Goal: Check status: Check status

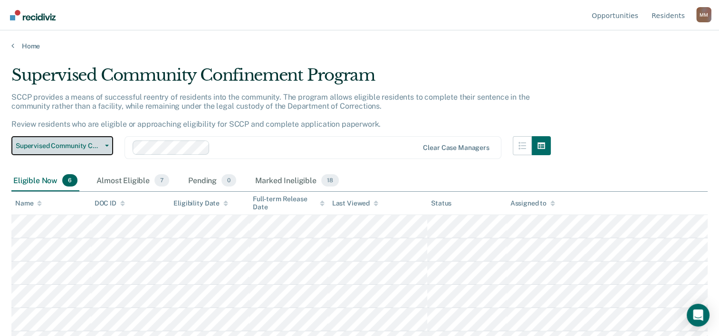
click at [108, 150] on button "Supervised Community Confinement Program" at bounding box center [62, 145] width 102 height 19
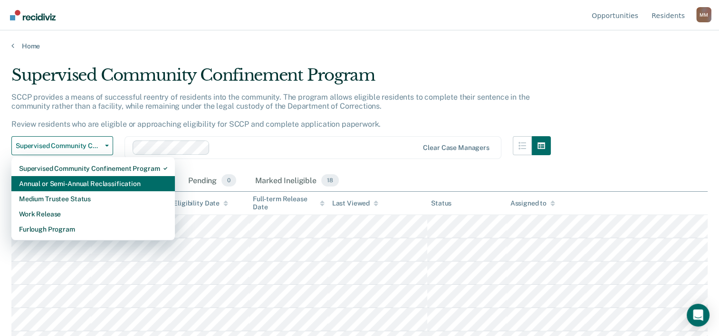
click at [81, 188] on div "Annual or Semi-Annual Reclassification" at bounding box center [93, 183] width 148 height 15
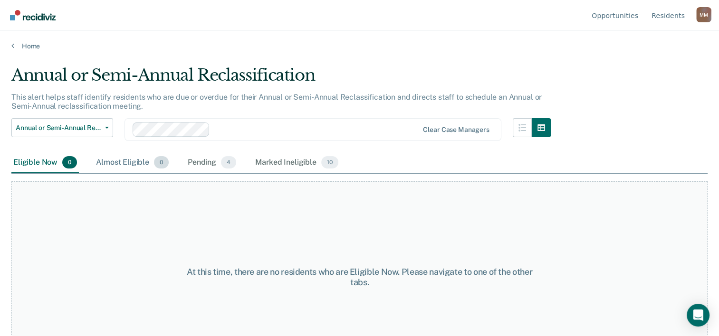
click at [137, 163] on div "Almost Eligible 0" at bounding box center [132, 163] width 77 height 21
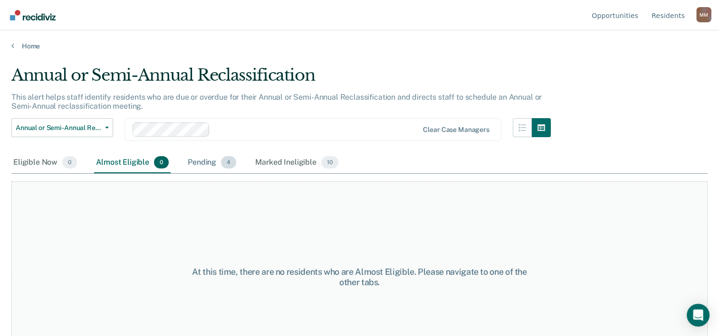
click at [196, 165] on div "Pending 4" at bounding box center [212, 163] width 52 height 21
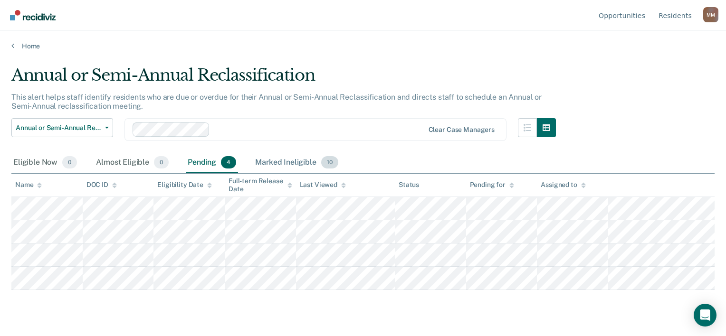
click at [268, 159] on div "Marked Ineligible 10" at bounding box center [296, 163] width 86 height 21
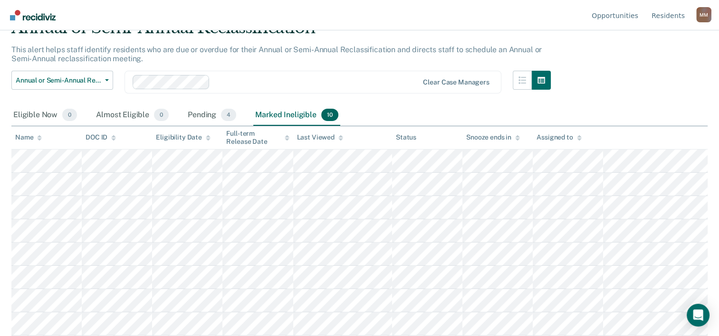
scroll to position [93, 0]
